Goal: Obtain resource: Download file/media

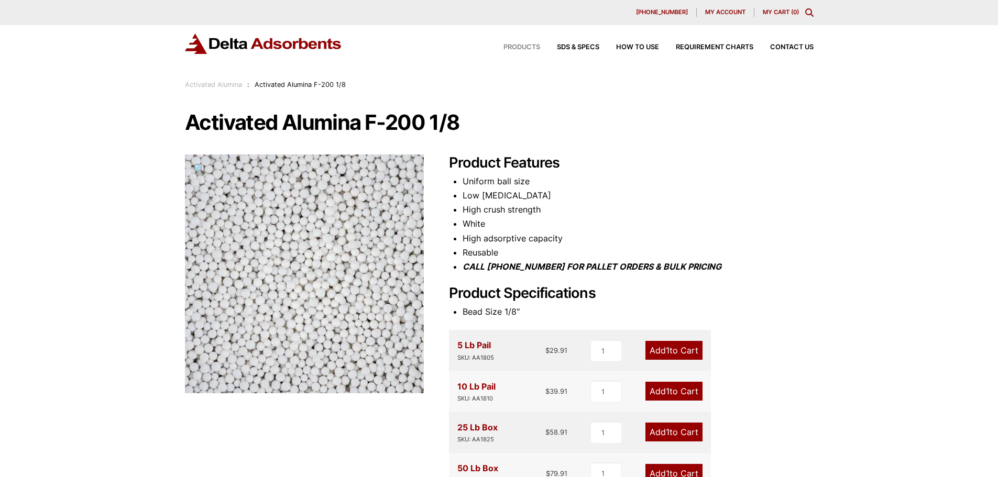
click at [518, 50] on span "Products" at bounding box center [522, 47] width 37 height 7
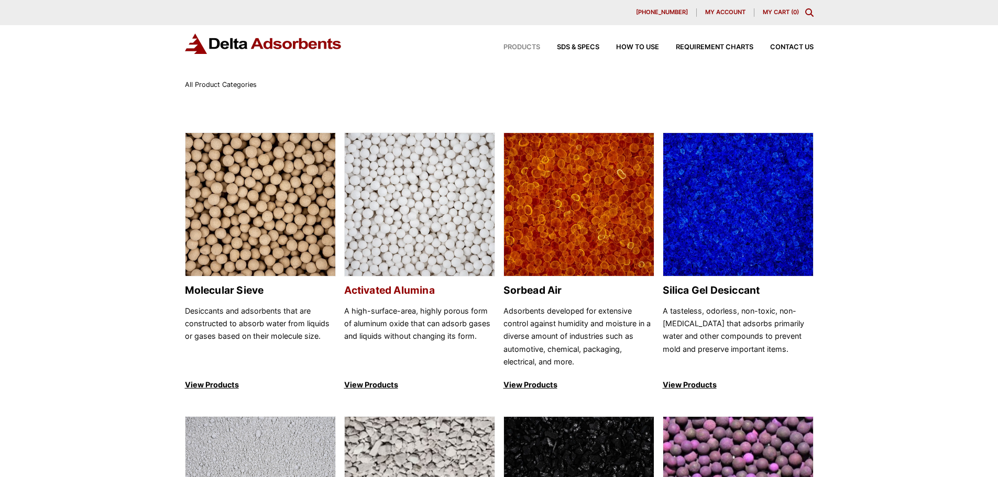
click at [367, 292] on h2 "Activated Alumina" at bounding box center [419, 291] width 151 height 12
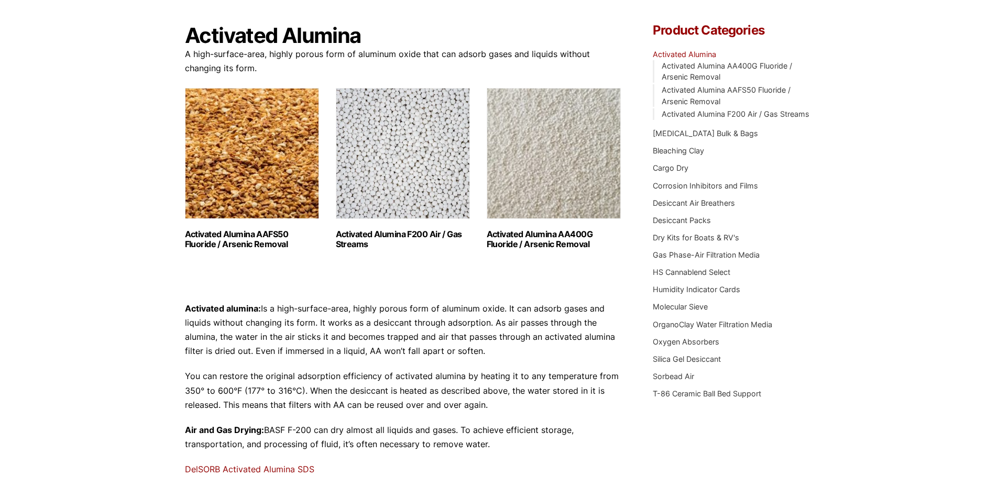
scroll to position [105, 0]
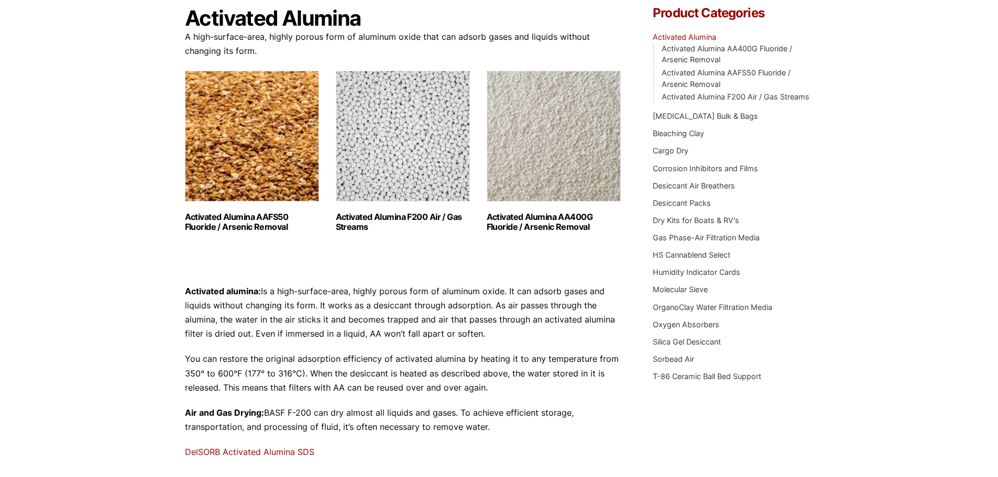
click at [363, 223] on h2 "Activated Alumina F200 Air / Gas Streams (3)" at bounding box center [403, 222] width 134 height 20
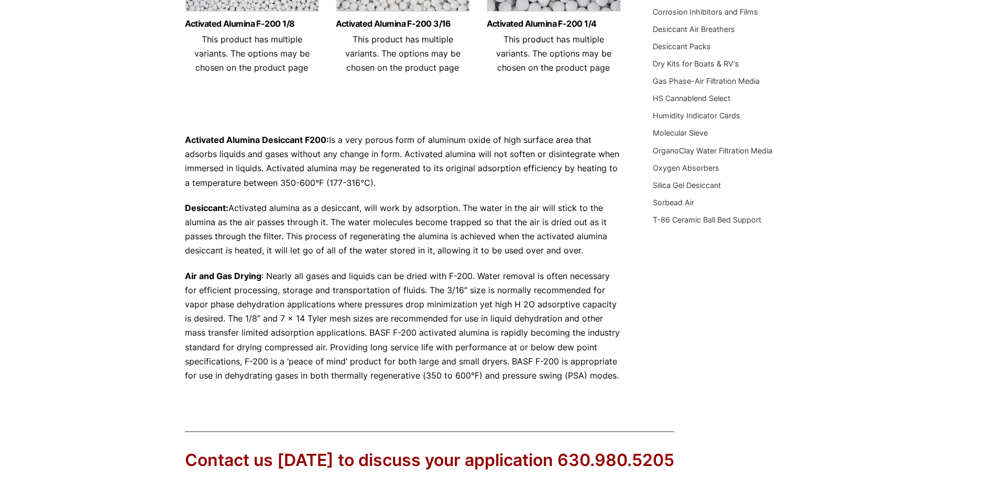
scroll to position [262, 0]
click at [680, 182] on link "Silica Gel Desiccant" at bounding box center [687, 184] width 68 height 9
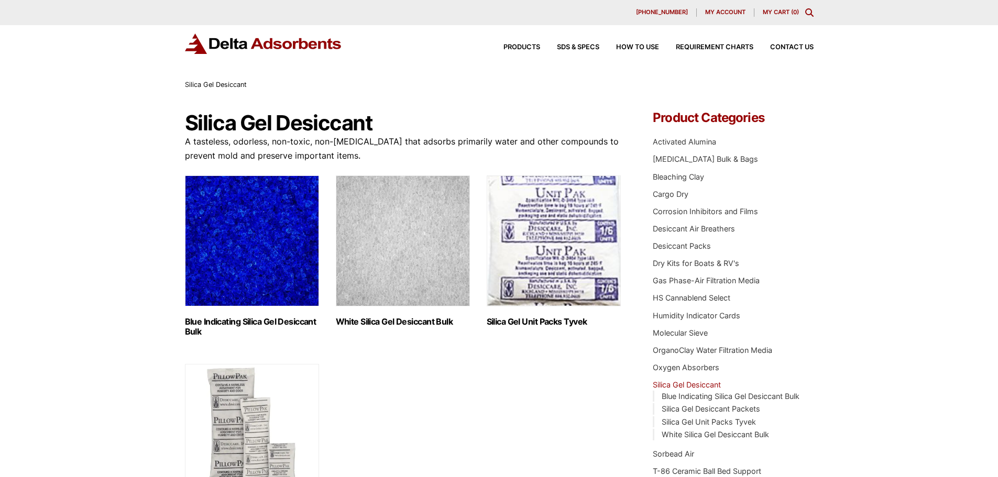
scroll to position [52, 0]
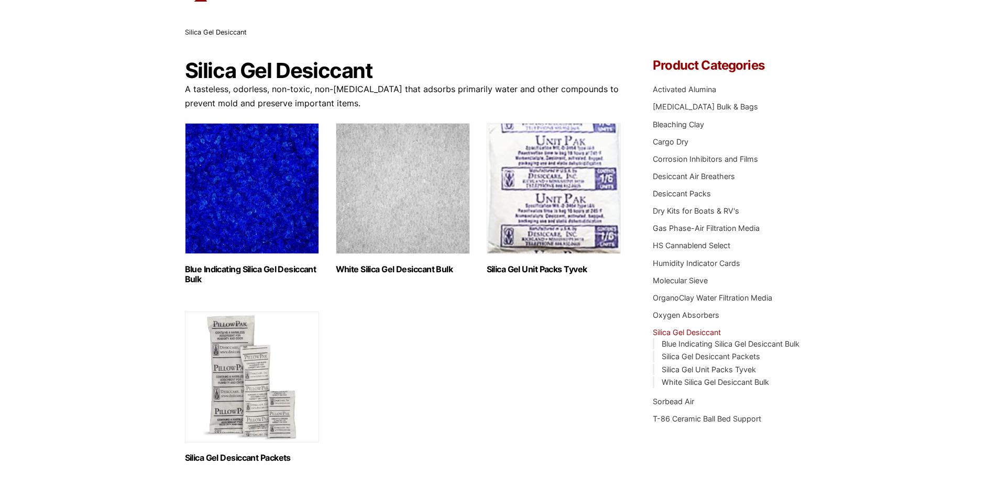
click at [364, 269] on h2 "White Silica Gel Desiccant Bulk (2)" at bounding box center [403, 270] width 134 height 10
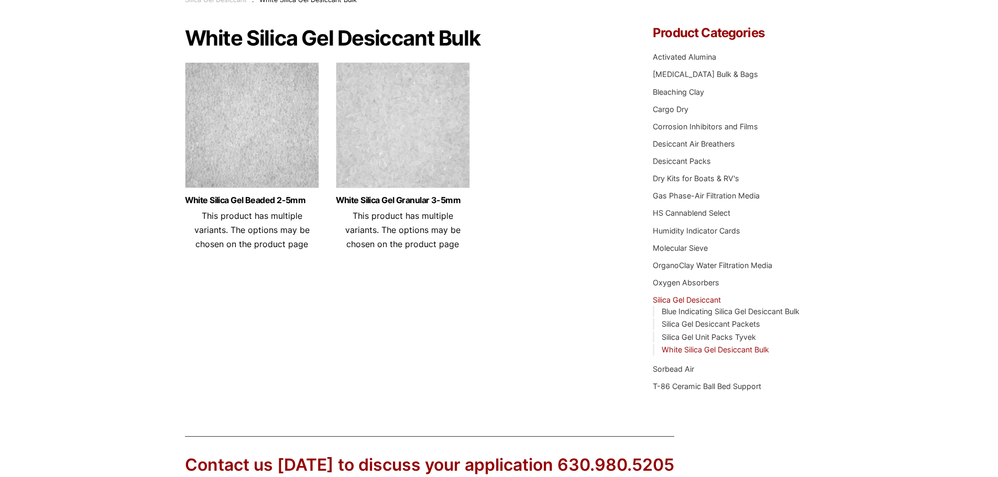
scroll to position [105, 0]
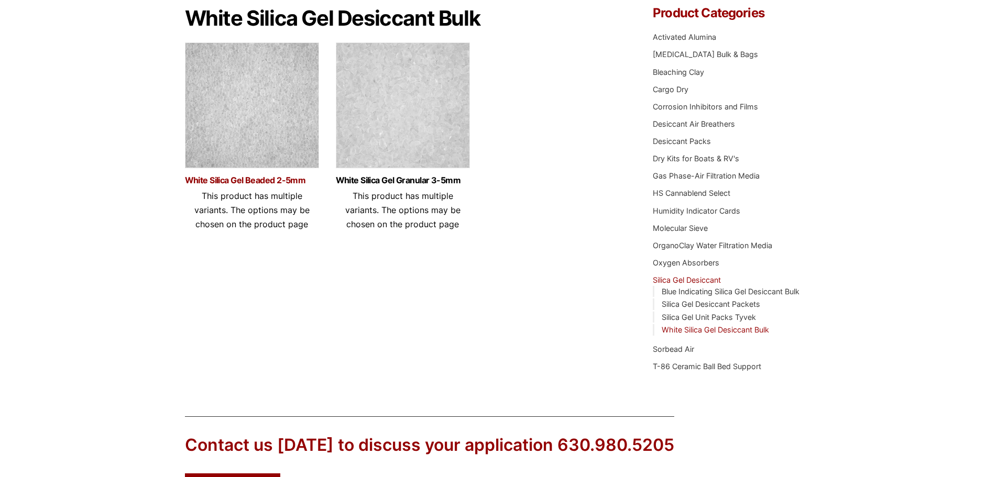
click at [215, 181] on link "White Silica Gel Beaded 2-5mm" at bounding box center [252, 180] width 134 height 9
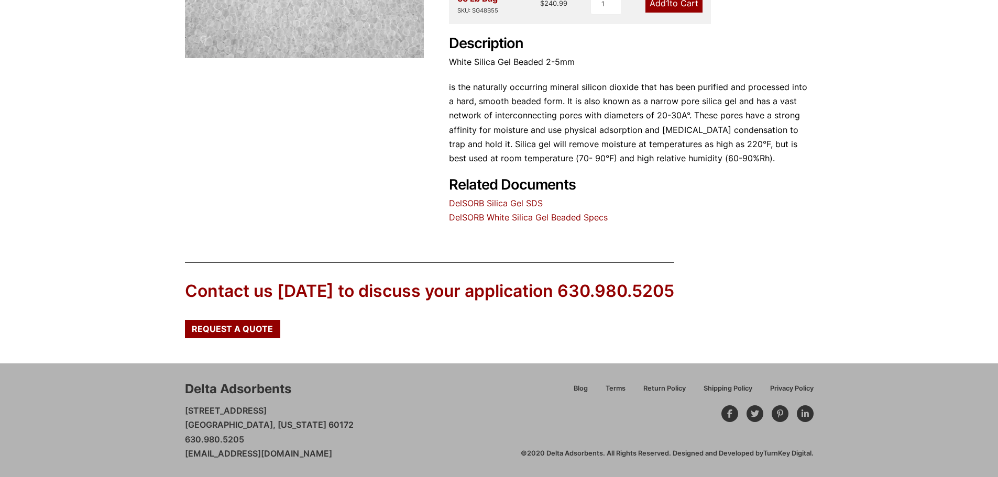
scroll to position [336, 0]
click at [493, 203] on link "DelSORB Silica Gel SDS" at bounding box center [496, 203] width 94 height 10
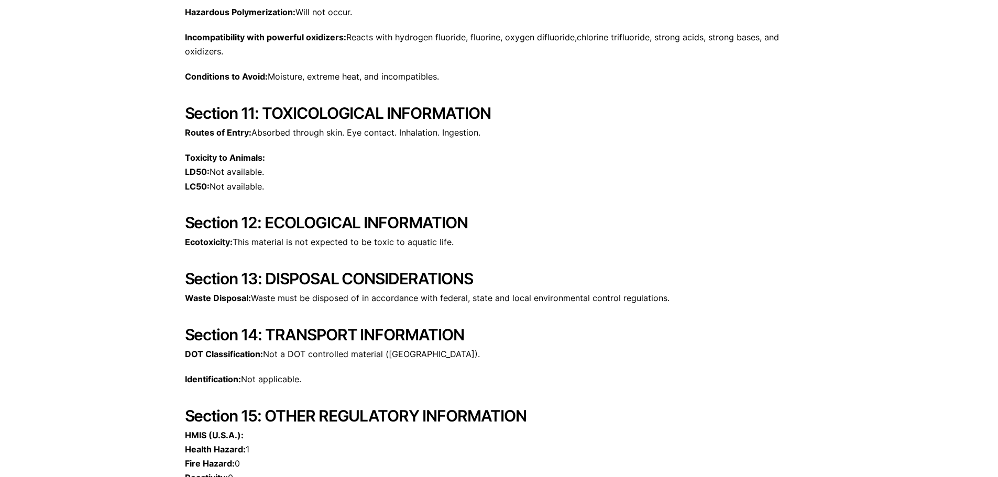
scroll to position [1677, 0]
